Goal: Task Accomplishment & Management: Manage account settings

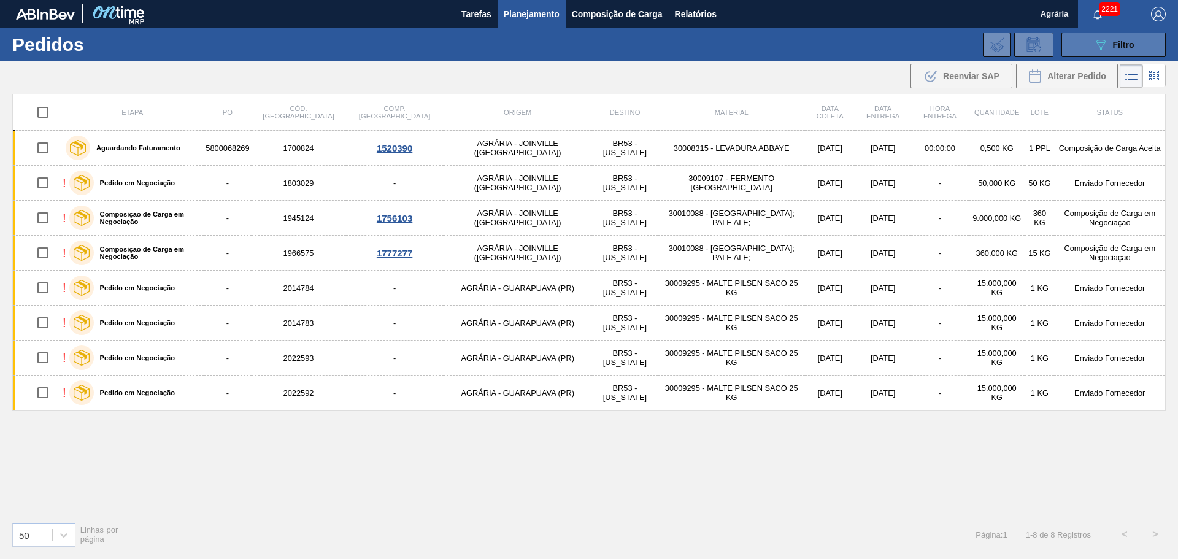
click at [1123, 53] on button "089F7B8B-B2A5-4AFE-B5C0-19BA573D28AC Filtro" at bounding box center [1114, 45] width 104 height 25
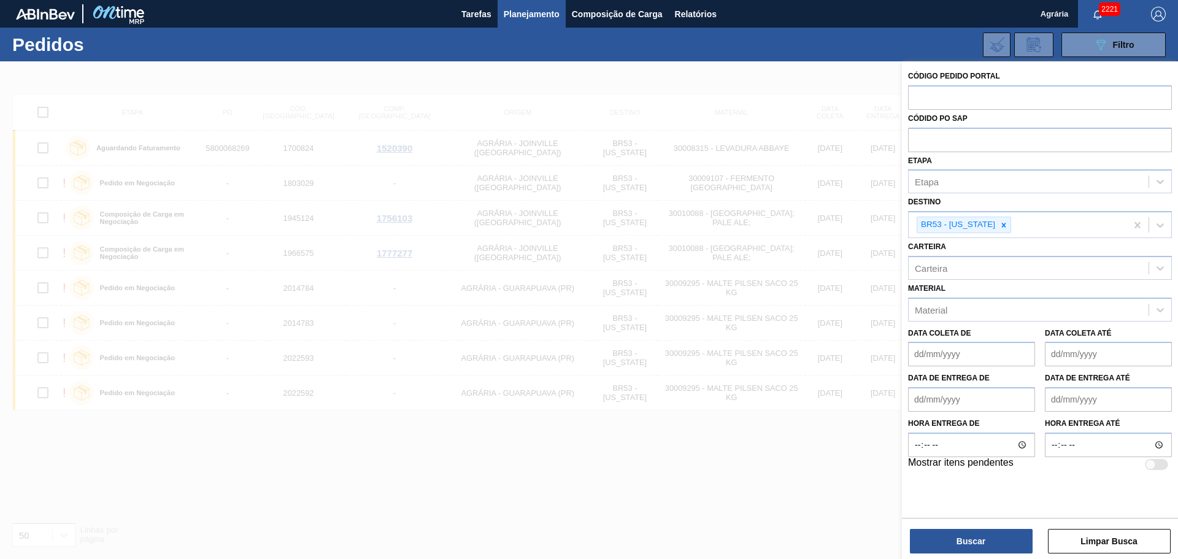
click at [609, 477] on div at bounding box center [589, 340] width 1178 height 559
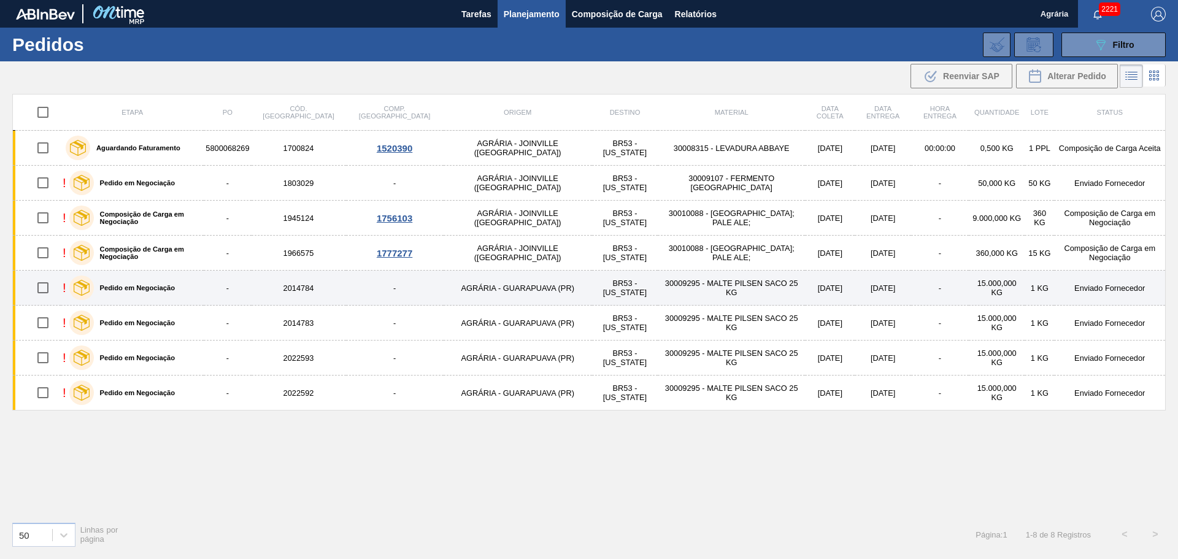
click at [592, 296] on td "BR53 - Colorado" at bounding box center [625, 288] width 66 height 35
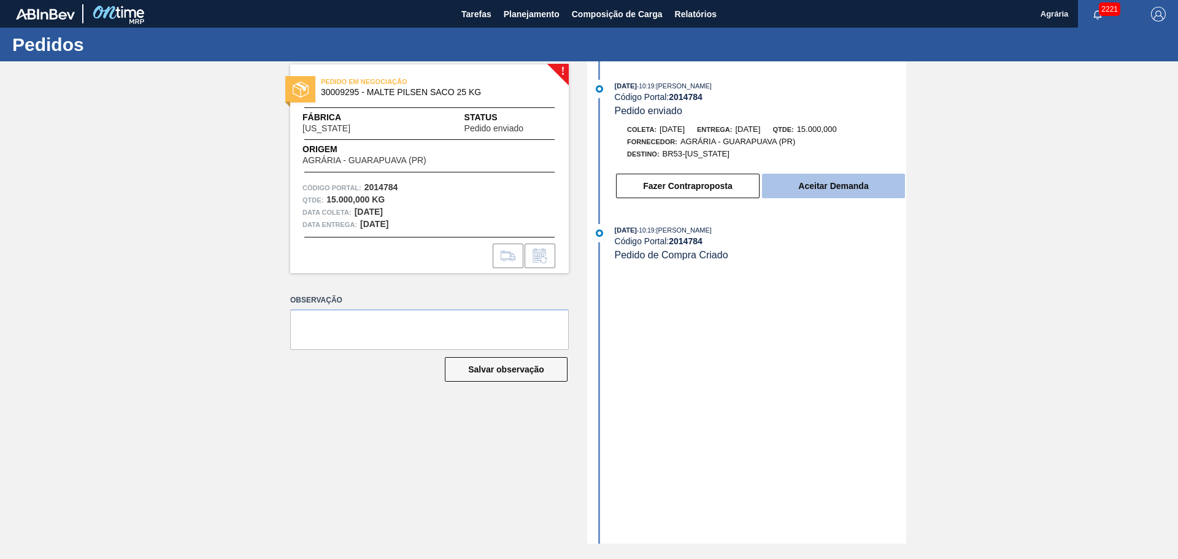
click at [779, 188] on button "Aceitar Demanda" at bounding box center [833, 186] width 143 height 25
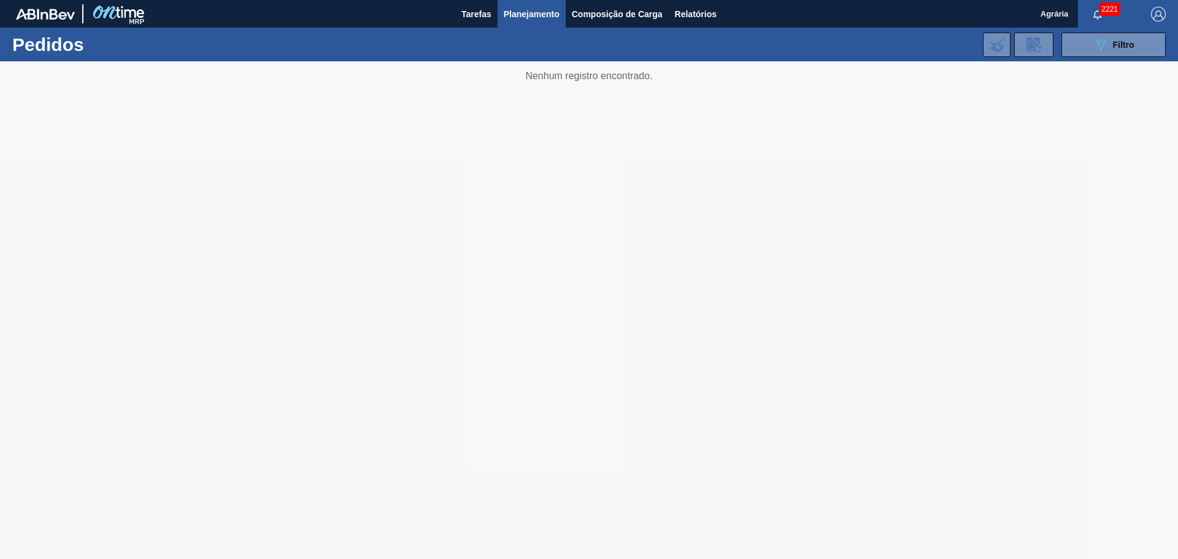
click at [524, 18] on span "Planejamento" at bounding box center [532, 14] width 56 height 15
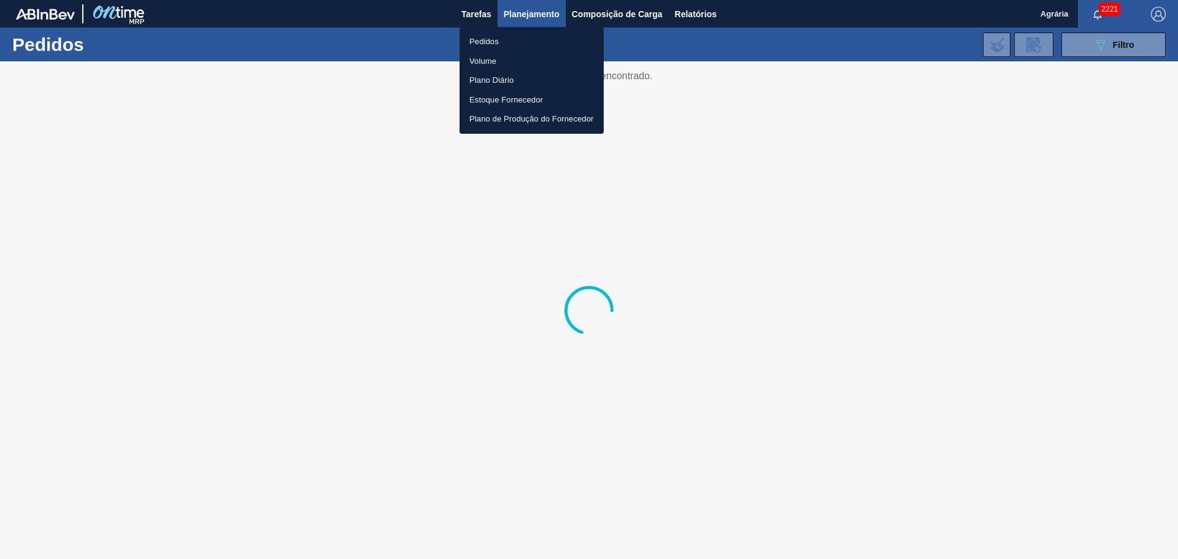
click at [495, 40] on li "Pedidos" at bounding box center [532, 42] width 144 height 20
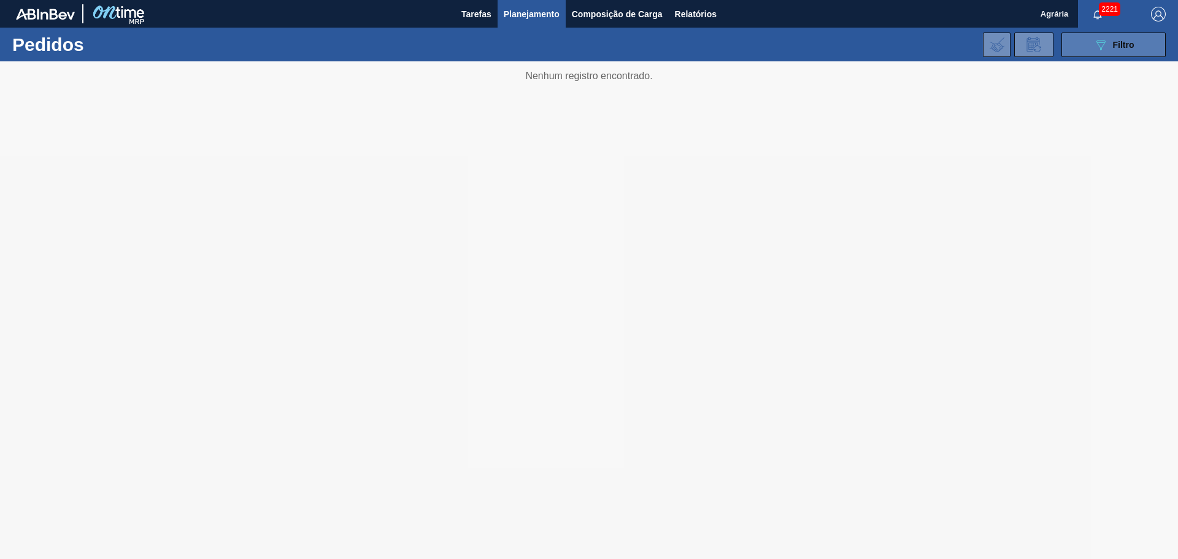
click at [1130, 45] on span "Filtro" at bounding box center [1123, 45] width 21 height 10
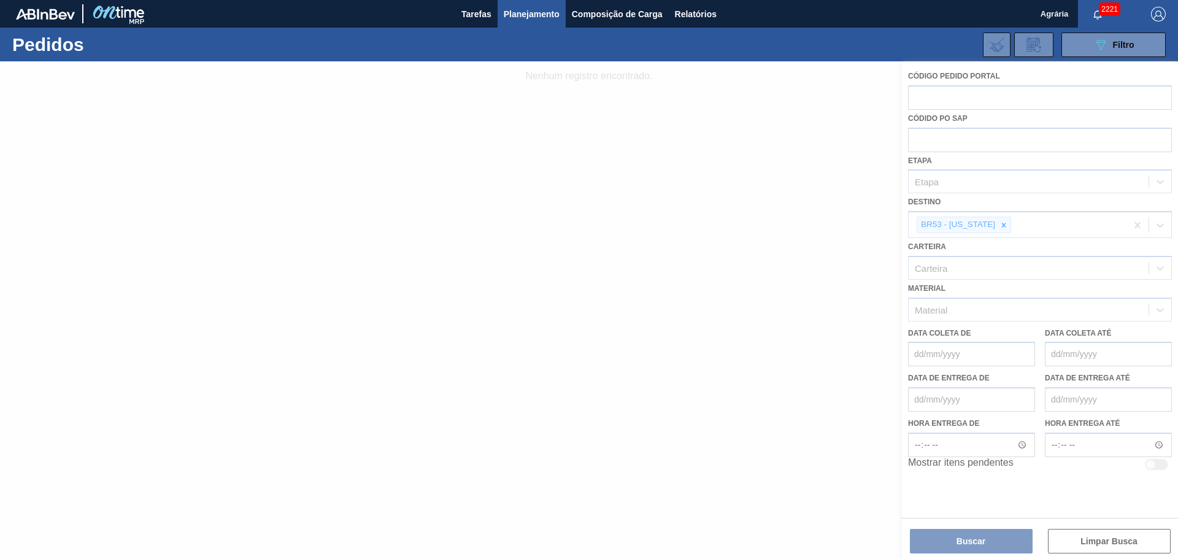
click at [992, 226] on div at bounding box center [589, 310] width 1178 height 498
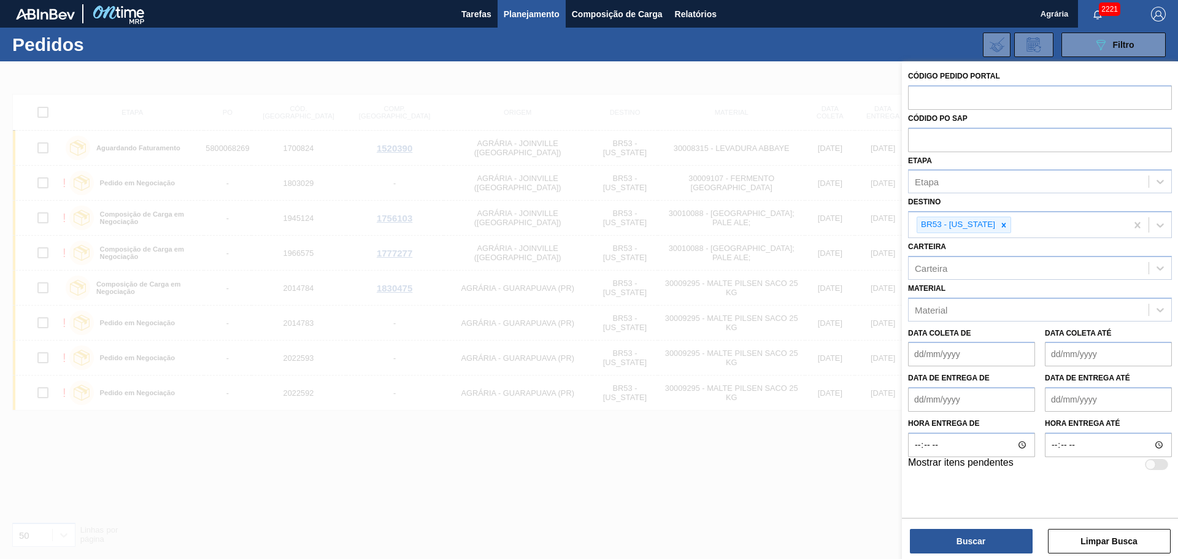
click at [741, 407] on div at bounding box center [589, 340] width 1178 height 559
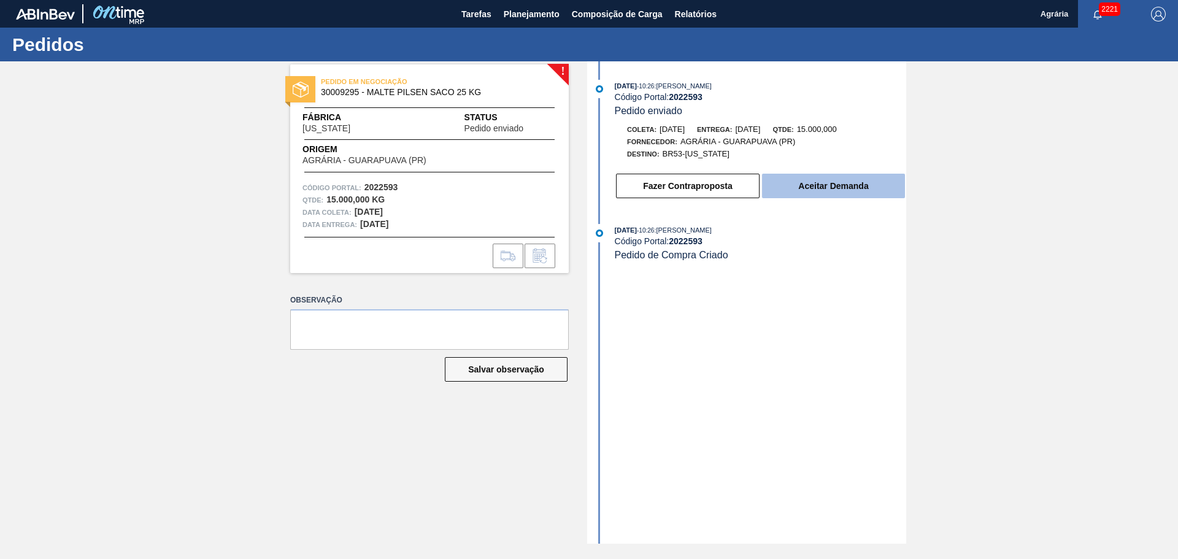
click at [822, 182] on button "Aceitar Demanda" at bounding box center [833, 186] width 143 height 25
click at [784, 185] on button "Aceitar Demanda" at bounding box center [833, 186] width 143 height 25
click at [876, 175] on button "Aceitar Demanda" at bounding box center [833, 186] width 143 height 25
